Goal: Download file/media

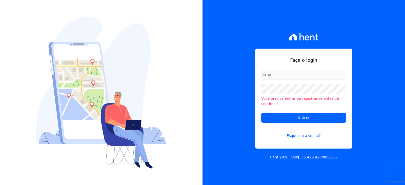
type input "[EMAIL_ADDRESS][DOMAIN_NAME]"
click at [301, 121] on form "[EMAIL_ADDRESS][DOMAIN_NAME] Você precisa entrar ou registrar-[PERSON_NAME] de …" at bounding box center [303, 107] width 85 height 75
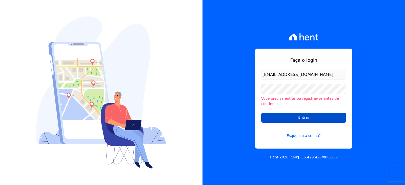
click at [307, 116] on input "Entrar" at bounding box center [303, 118] width 85 height 10
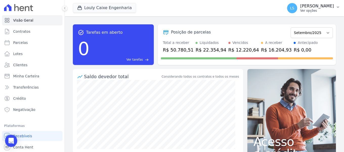
click at [304, 7] on p "LAYARA ARAUJO SANTOS" at bounding box center [317, 6] width 34 height 5
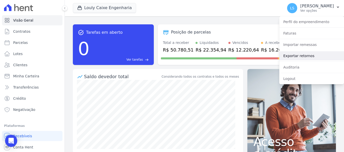
click at [299, 56] on link "Exportar retornos" at bounding box center [311, 55] width 65 height 9
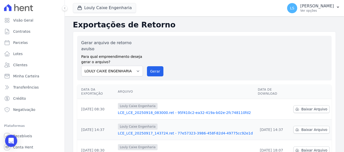
click at [169, 110] on link "LCE_LCE_20250918_083000.ret - 95f410c2-ea32-419a-b02e-2fc748110fd2" at bounding box center [186, 112] width 136 height 5
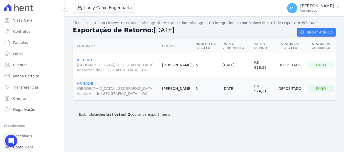
click at [320, 34] on link "Baixar Arquivo" at bounding box center [316, 32] width 39 height 9
